Goal: Task Accomplishment & Management: Complete application form

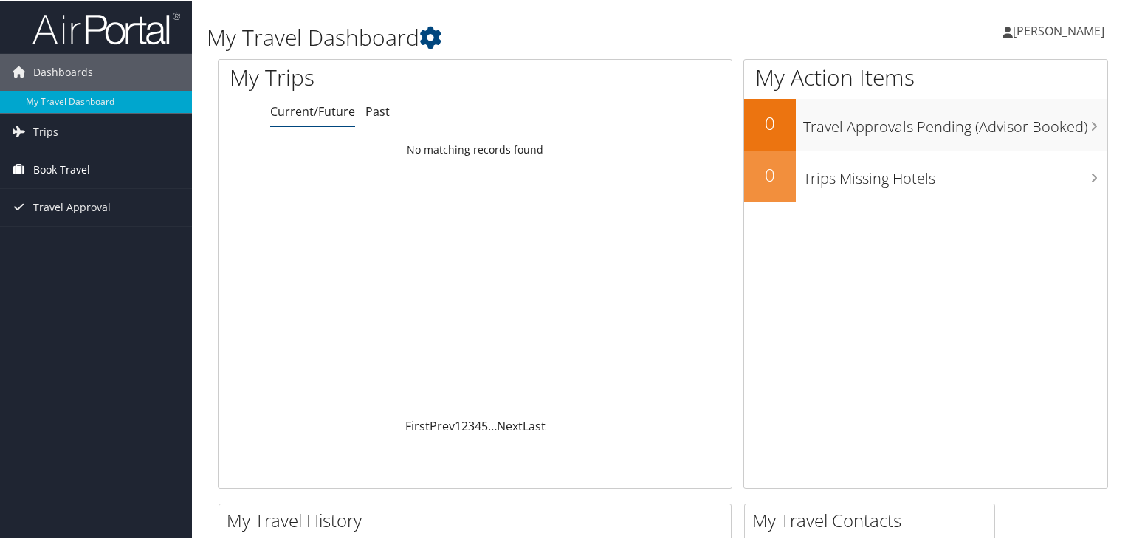
click at [61, 164] on span "Book Travel" at bounding box center [61, 168] width 57 height 37
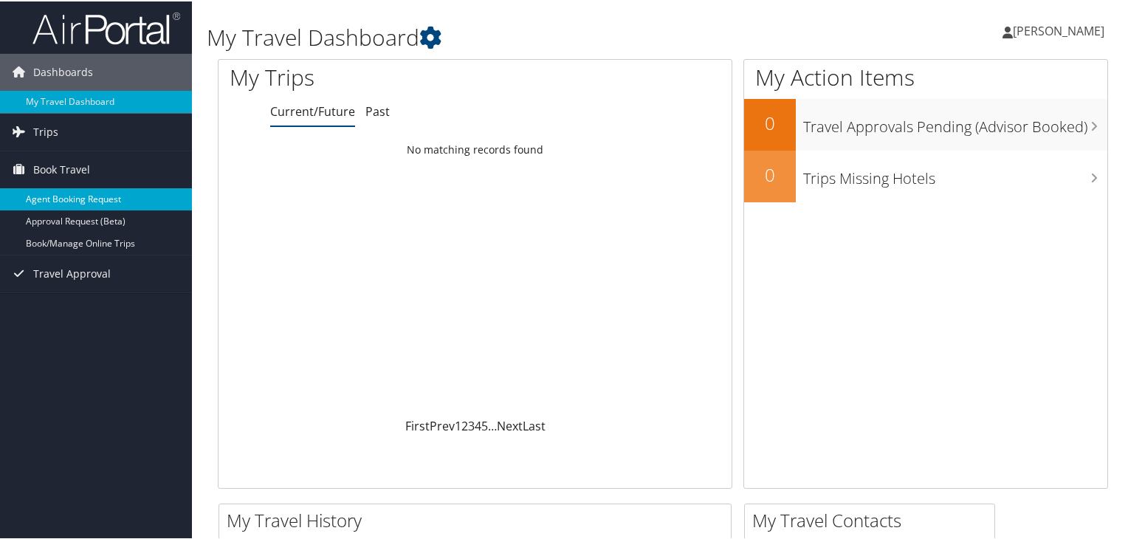
click at [66, 195] on link "Agent Booking Request" at bounding box center [96, 198] width 192 height 22
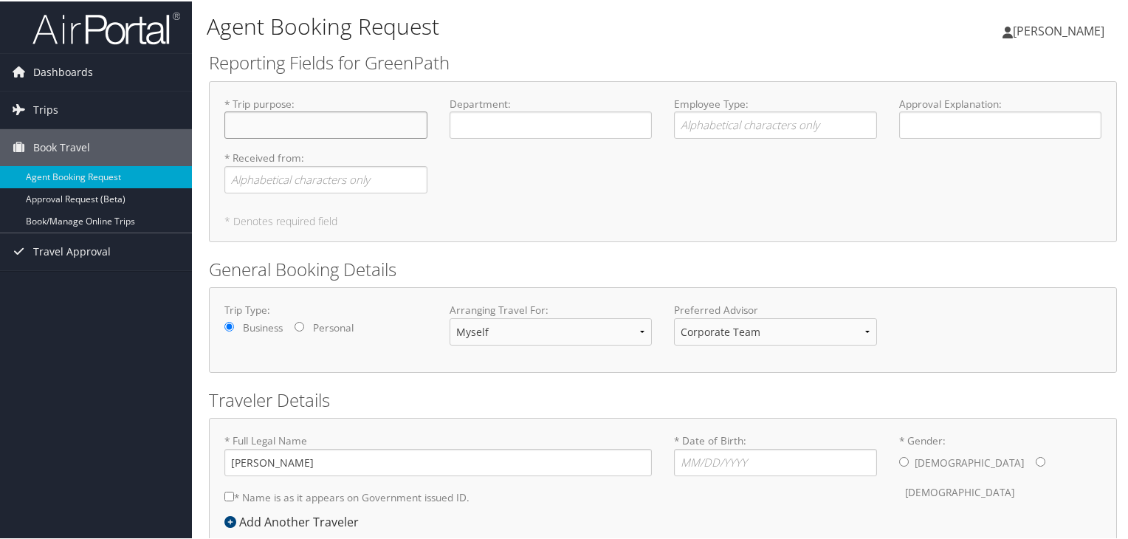
click at [255, 123] on input "* Trip purpose : Required" at bounding box center [325, 123] width 203 height 27
type input "T"
click at [303, 125] on input "Meeting with new hire of [PERSON_NAME]" at bounding box center [325, 123] width 203 height 27
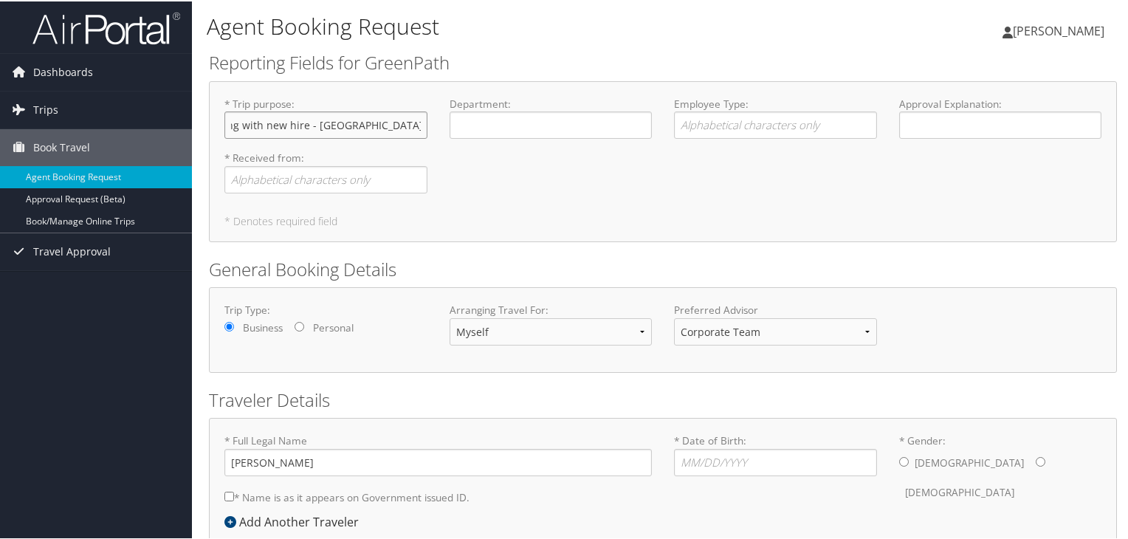
type input "Meeting with new hire - [GEOGRAPHIC_DATA][PERSON_NAME]"
click at [557, 124] on input "Department : Required" at bounding box center [550, 123] width 203 height 27
type input "Expert"
type input "[PERSON_NAME]"
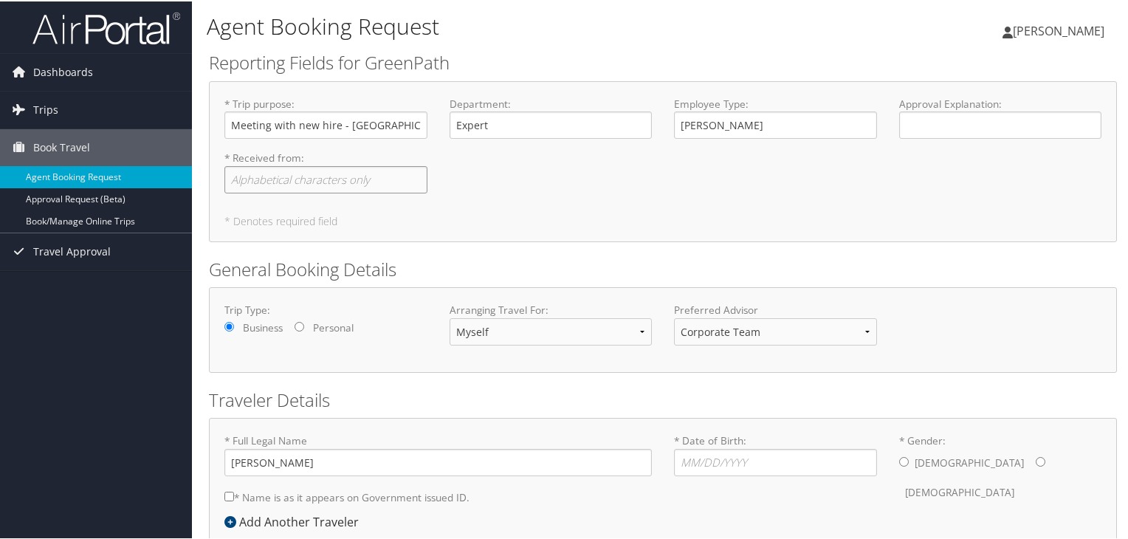
click at [384, 181] on input "* Received from : Required" at bounding box center [325, 178] width 203 height 27
click at [68, 69] on span "Dashboards" at bounding box center [63, 70] width 60 height 37
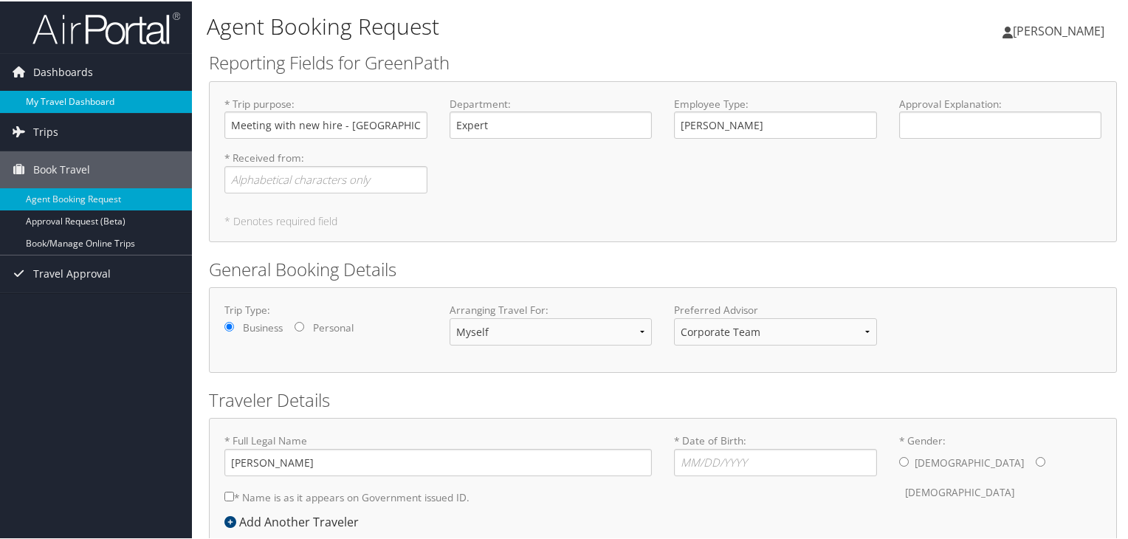
click at [55, 105] on link "My Travel Dashboard" at bounding box center [96, 100] width 192 height 22
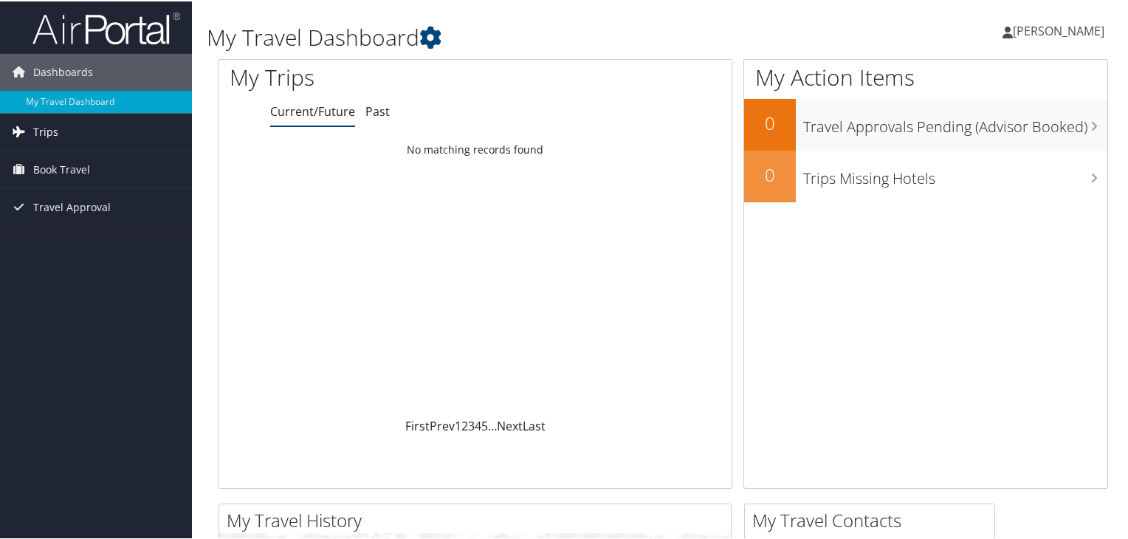
click at [59, 134] on link "Trips" at bounding box center [96, 130] width 192 height 37
click at [67, 236] on span "Book Travel" at bounding box center [61, 234] width 57 height 37
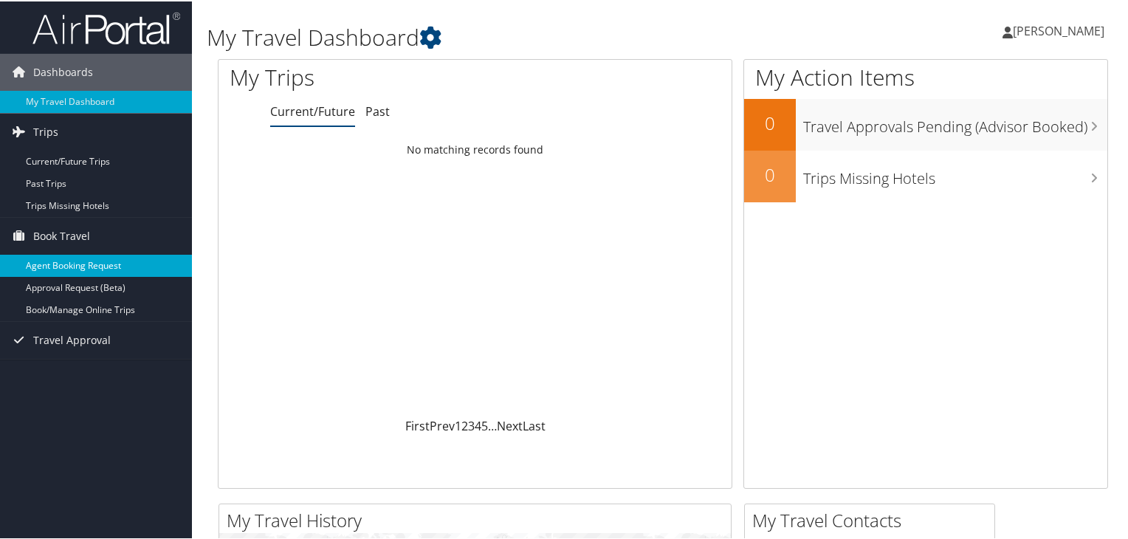
click at [62, 262] on link "Agent Booking Request" at bounding box center [96, 264] width 192 height 22
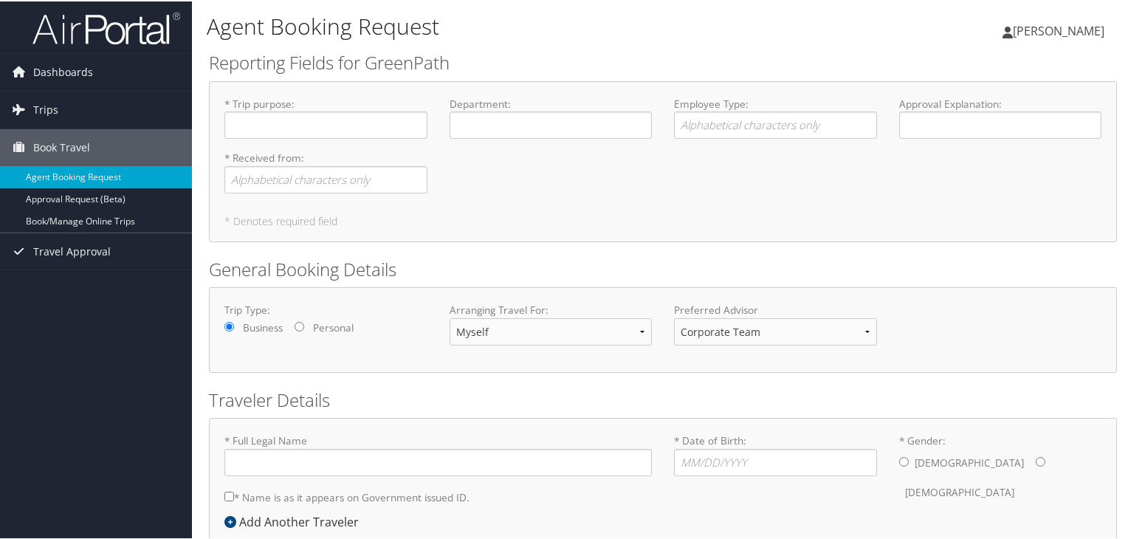
type input "Kathryn Bossler"
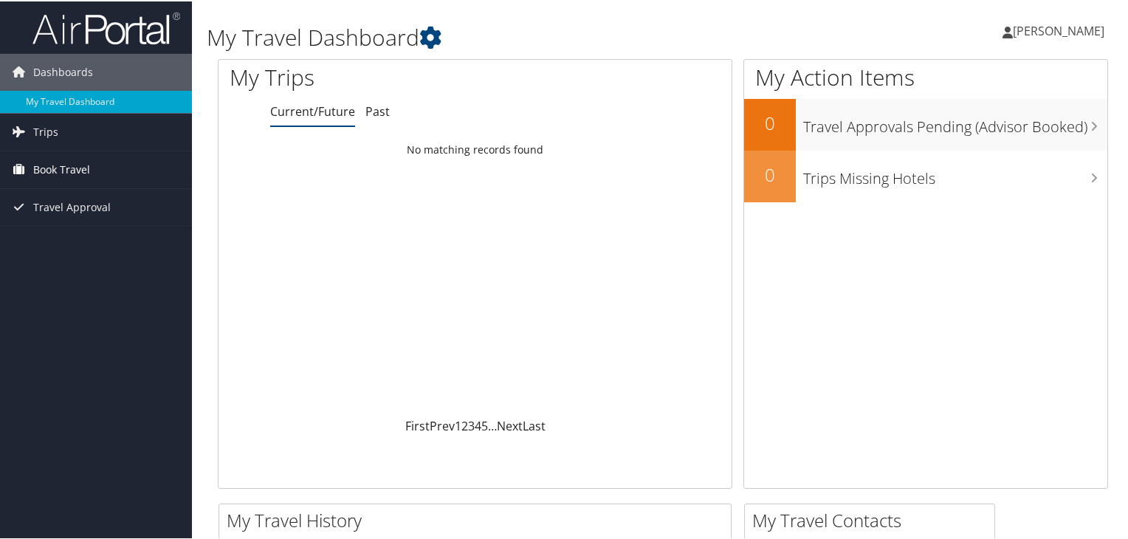
click at [51, 170] on span "Book Travel" at bounding box center [61, 168] width 57 height 37
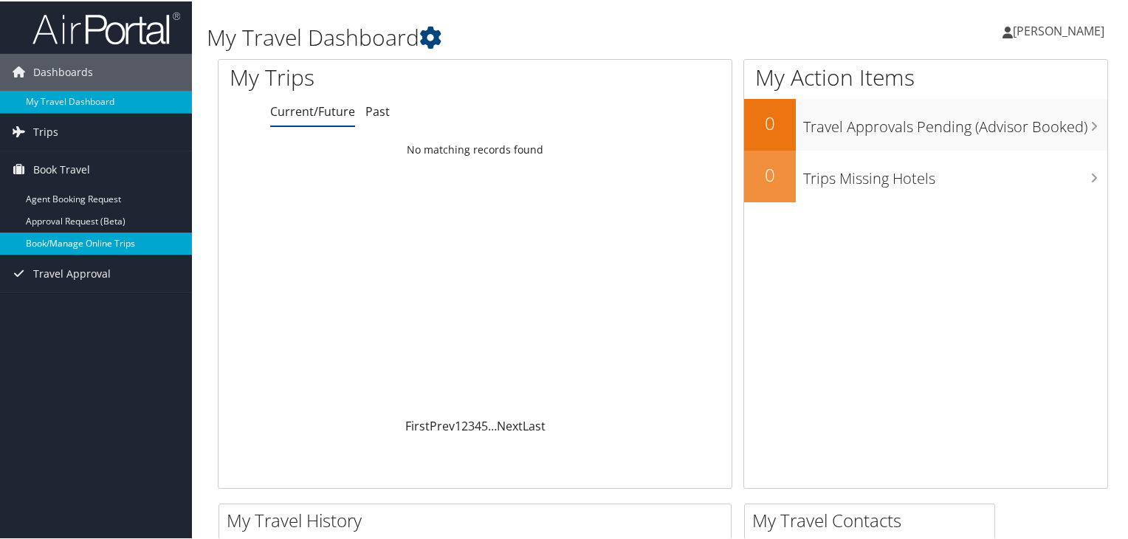
click at [80, 244] on link "Book/Manage Online Trips" at bounding box center [96, 242] width 192 height 22
